Goal: Information Seeking & Learning: Learn about a topic

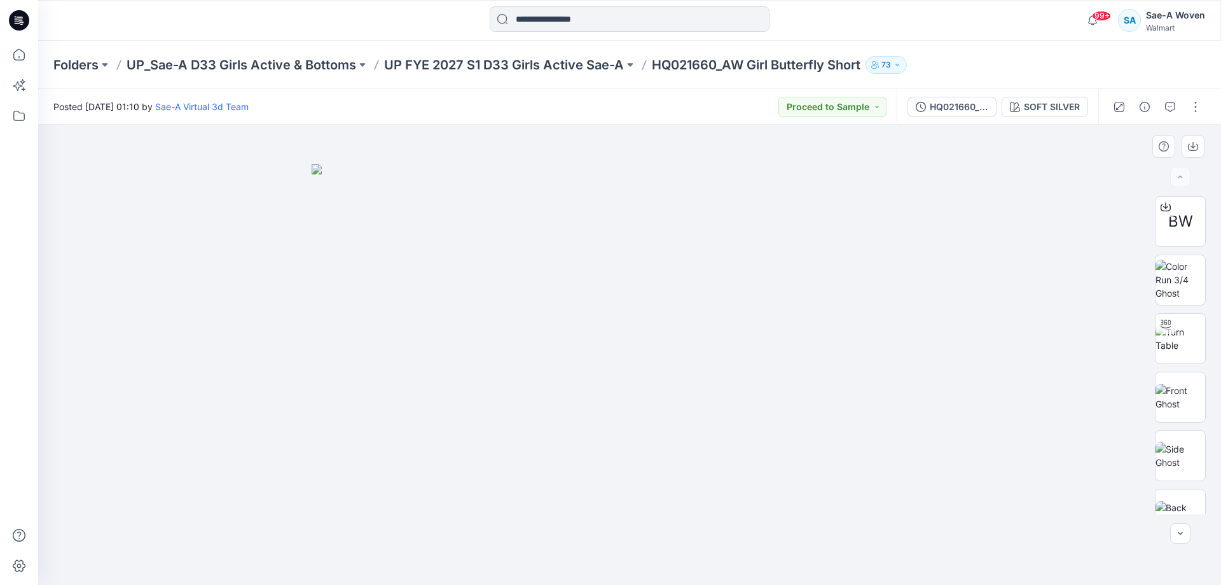
drag, startPoint x: 265, startPoint y: 477, endPoint x: 57, endPoint y: 429, distance: 213.4
click at [265, 477] on div at bounding box center [629, 355] width 1183 height 460
drag, startPoint x: 878, startPoint y: 205, endPoint x: 631, endPoint y: 130, distance: 258.4
click at [878, 205] on img at bounding box center [630, 374] width 636 height 421
click at [731, 64] on p "HQ021660_AW Girl Butterfly Short" at bounding box center [756, 65] width 209 height 18
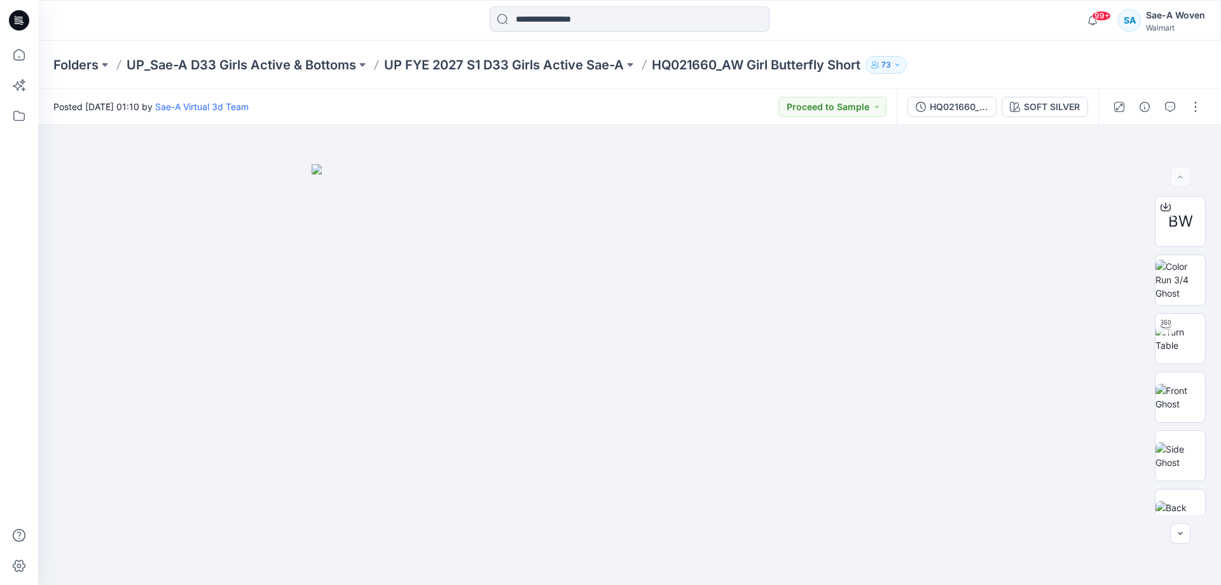
click at [718, 66] on p "HQ021660_AW Girl Butterfly Short" at bounding box center [756, 65] width 209 height 18
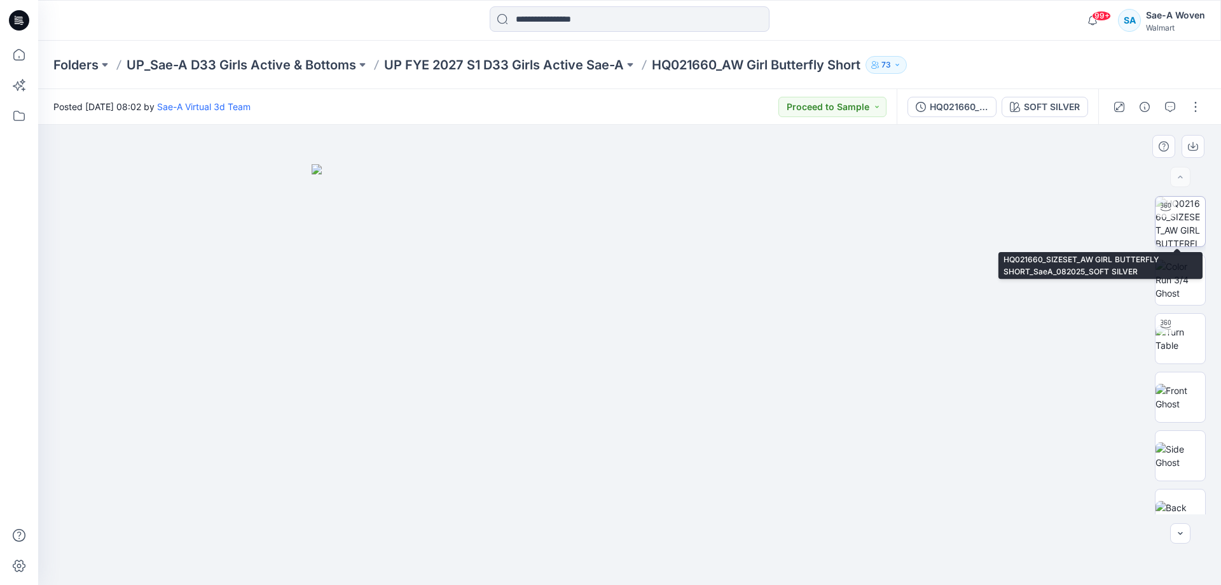
drag, startPoint x: 1166, startPoint y: 211, endPoint x: 1163, endPoint y: 228, distance: 17.4
click at [1166, 211] on icon at bounding box center [1166, 207] width 10 height 10
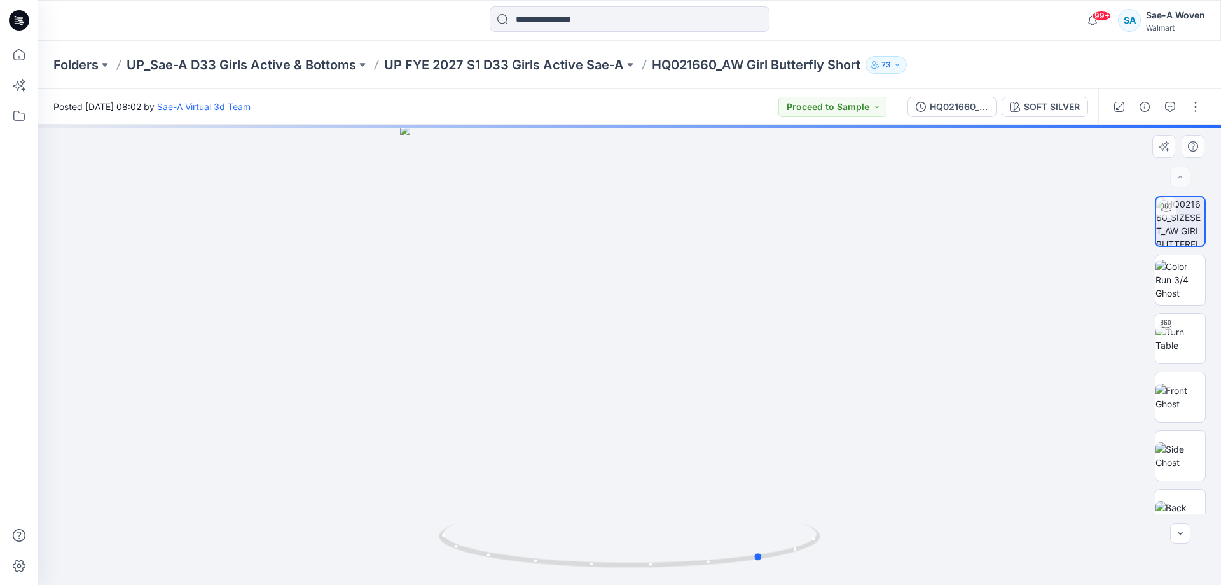
drag, startPoint x: 859, startPoint y: 313, endPoint x: 611, endPoint y: 331, distance: 248.8
click at [611, 331] on div at bounding box center [629, 355] width 1183 height 460
drag, startPoint x: 636, startPoint y: 387, endPoint x: 719, endPoint y: 389, distance: 82.7
click at [719, 389] on div at bounding box center [629, 355] width 1183 height 460
drag, startPoint x: 652, startPoint y: 391, endPoint x: 698, endPoint y: 391, distance: 46.4
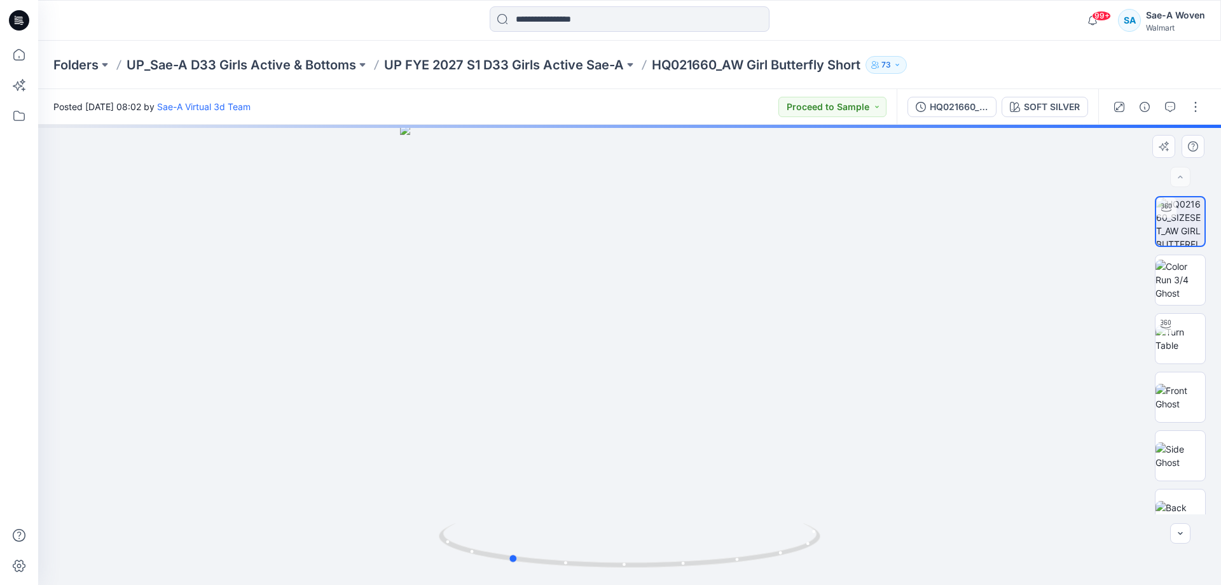
click at [698, 391] on div at bounding box center [629, 355] width 1183 height 460
drag, startPoint x: 675, startPoint y: 392, endPoint x: 712, endPoint y: 392, distance: 36.9
click at [712, 392] on div at bounding box center [629, 355] width 1183 height 460
drag, startPoint x: 663, startPoint y: 396, endPoint x: 714, endPoint y: 396, distance: 50.9
click at [714, 396] on div at bounding box center [629, 355] width 1183 height 460
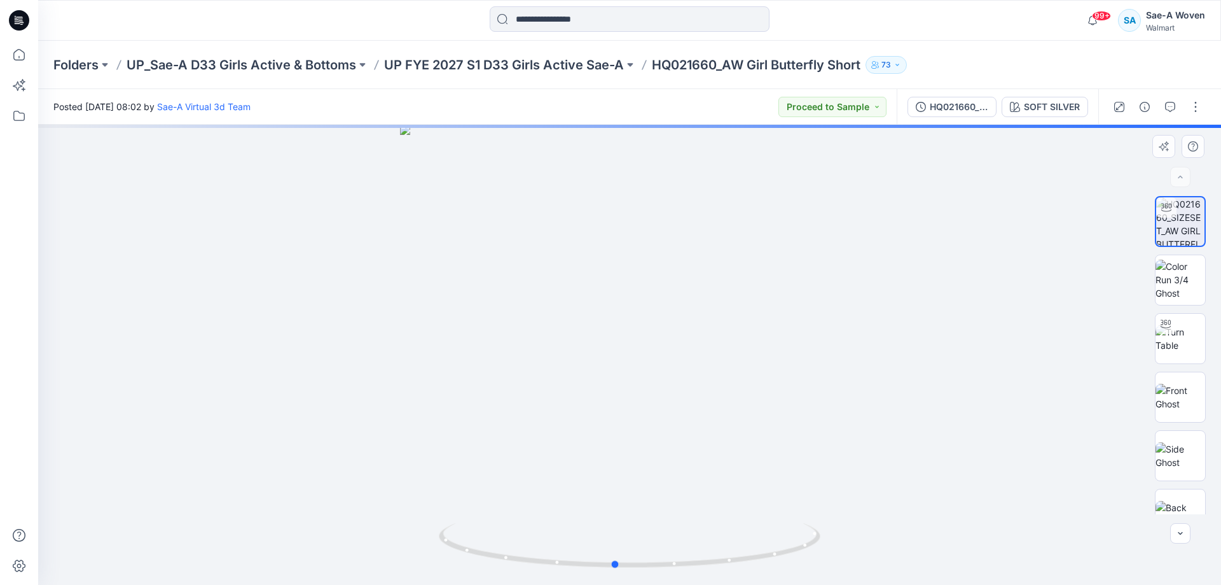
click at [719, 401] on div at bounding box center [629, 355] width 1183 height 460
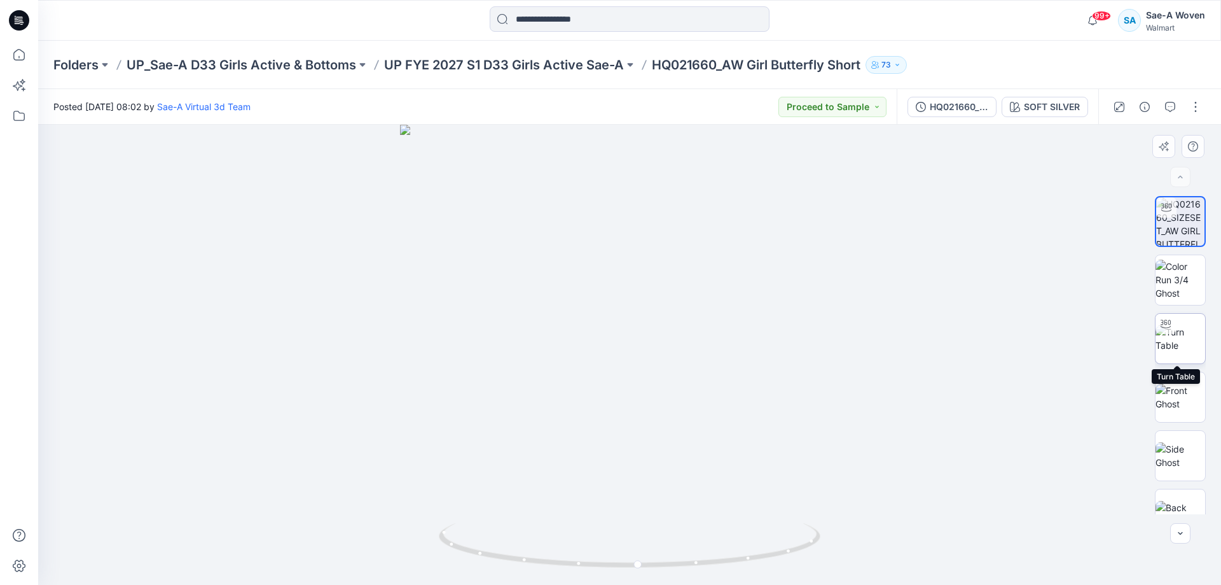
click at [1179, 345] on img at bounding box center [1181, 338] width 50 height 27
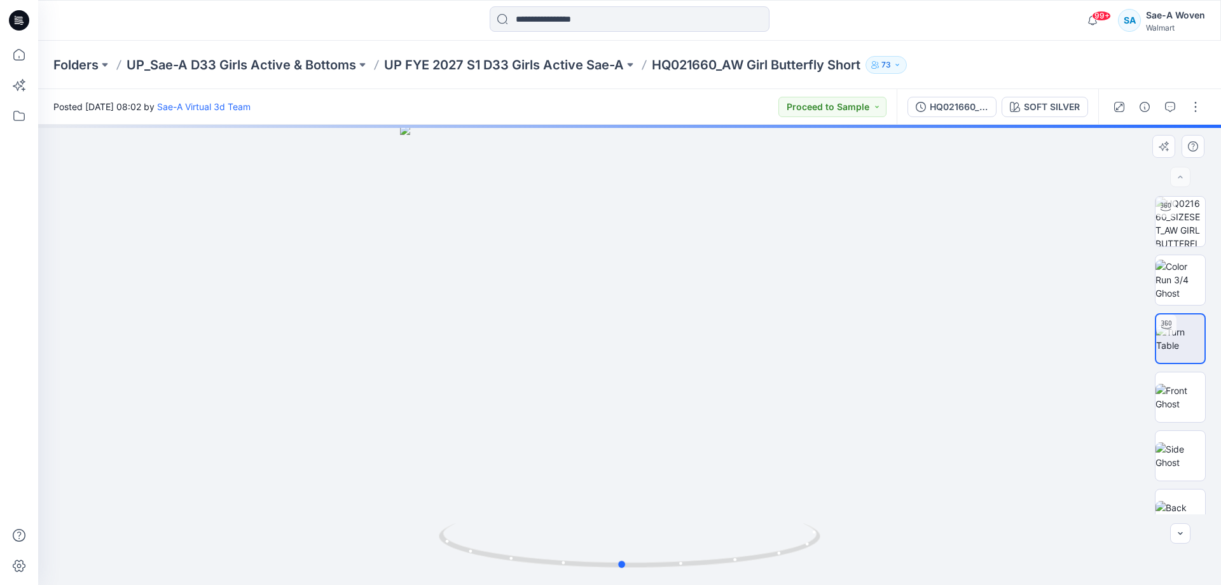
drag, startPoint x: 751, startPoint y: 363, endPoint x: 761, endPoint y: 370, distance: 12.2
click at [761, 370] on div at bounding box center [629, 355] width 1183 height 460
drag, startPoint x: 686, startPoint y: 447, endPoint x: 698, endPoint y: 278, distance: 169.0
drag, startPoint x: 722, startPoint y: 389, endPoint x: 864, endPoint y: 390, distance: 142.5
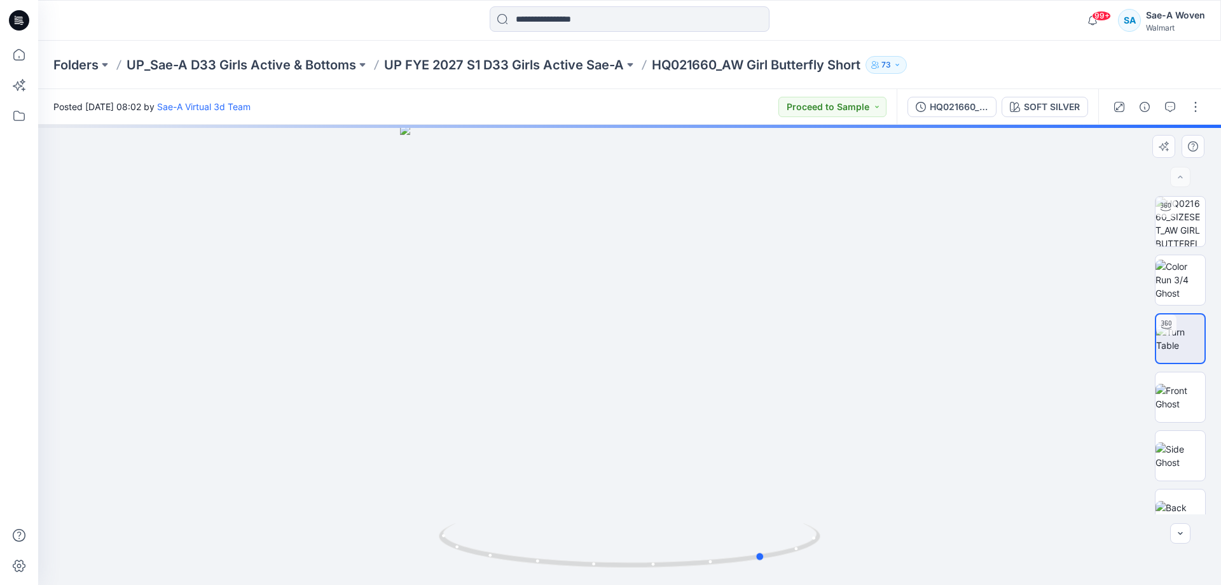
click at [864, 390] on div at bounding box center [629, 355] width 1183 height 460
drag, startPoint x: 733, startPoint y: 392, endPoint x: 765, endPoint y: 389, distance: 32.0
click at [764, 389] on div at bounding box center [629, 355] width 1183 height 460
drag, startPoint x: 649, startPoint y: 414, endPoint x: 614, endPoint y: 412, distance: 34.4
click at [618, 412] on div at bounding box center [629, 355] width 1183 height 460
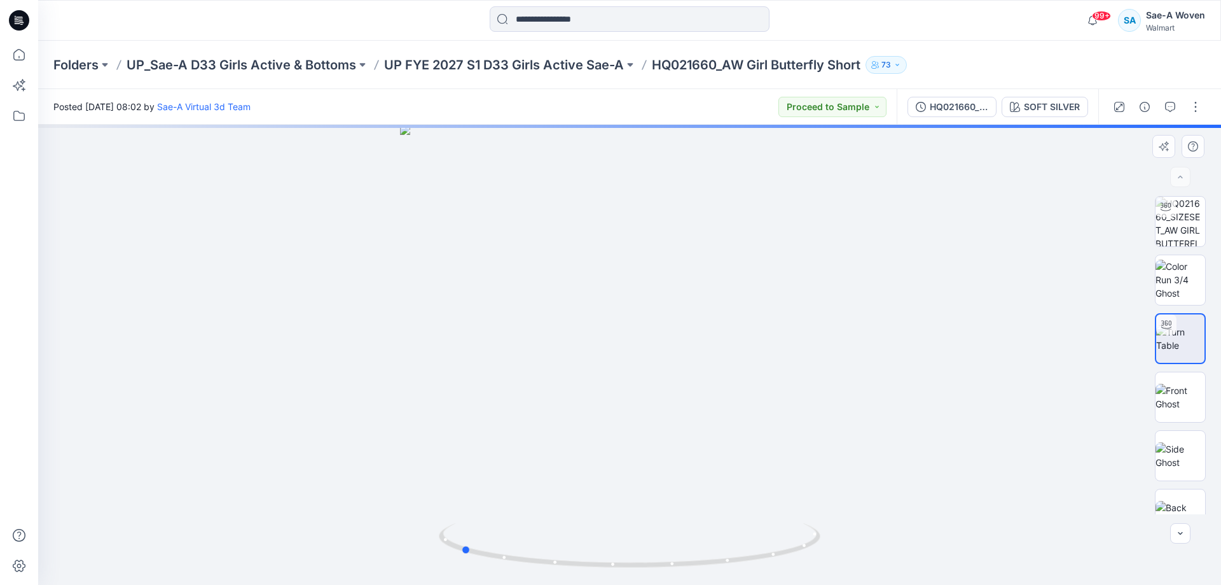
click at [649, 427] on div at bounding box center [629, 355] width 1183 height 460
